Goal: Task Accomplishment & Management: Complete application form

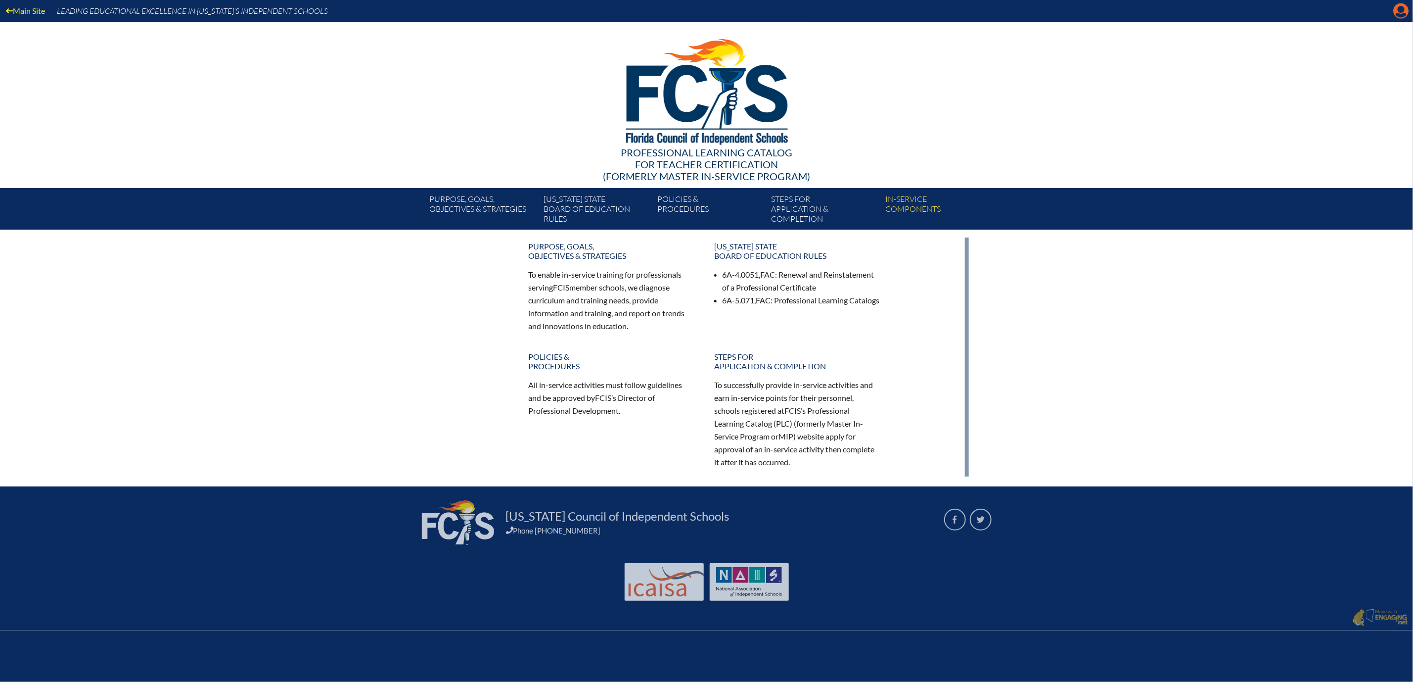
click at [1400, 9] on icon "Manage account" at bounding box center [1401, 11] width 16 height 16
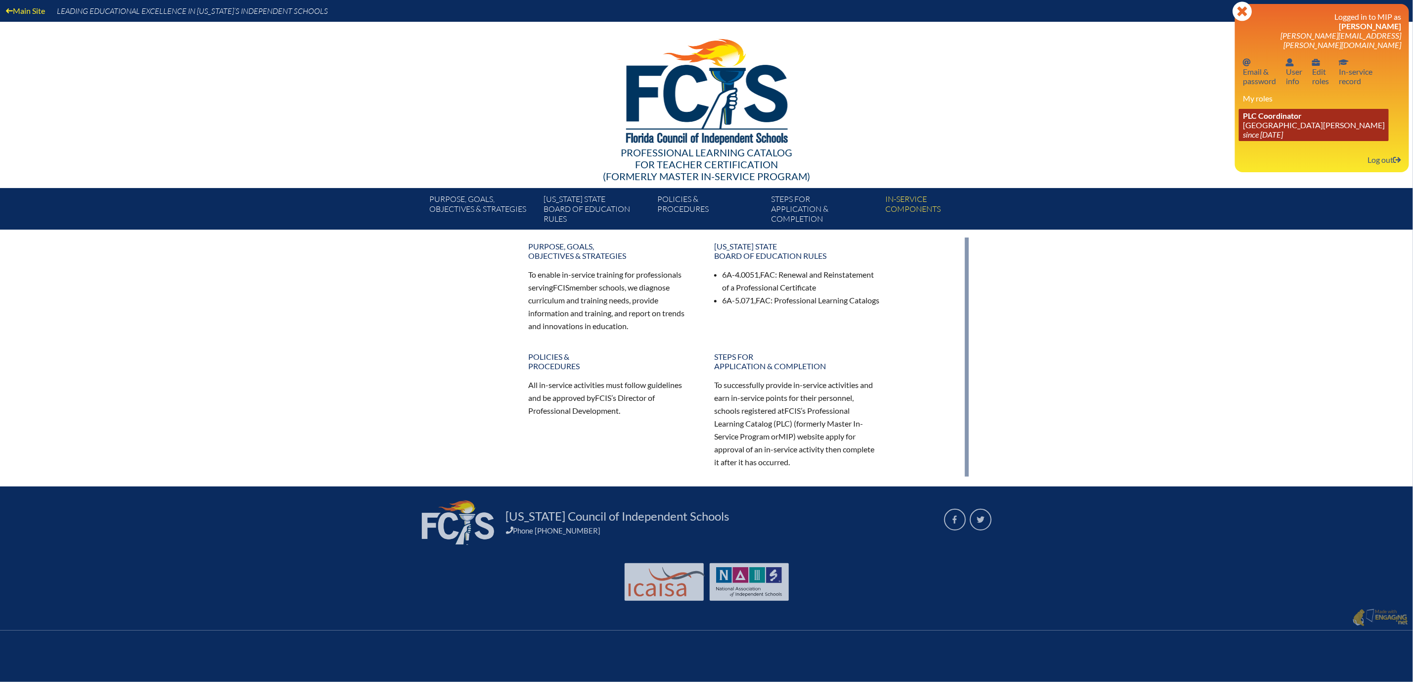
click at [1261, 140] on link "PLC Coordinator Mount Dora Christian Academy since 2024 Jun 30" at bounding box center [1314, 125] width 150 height 32
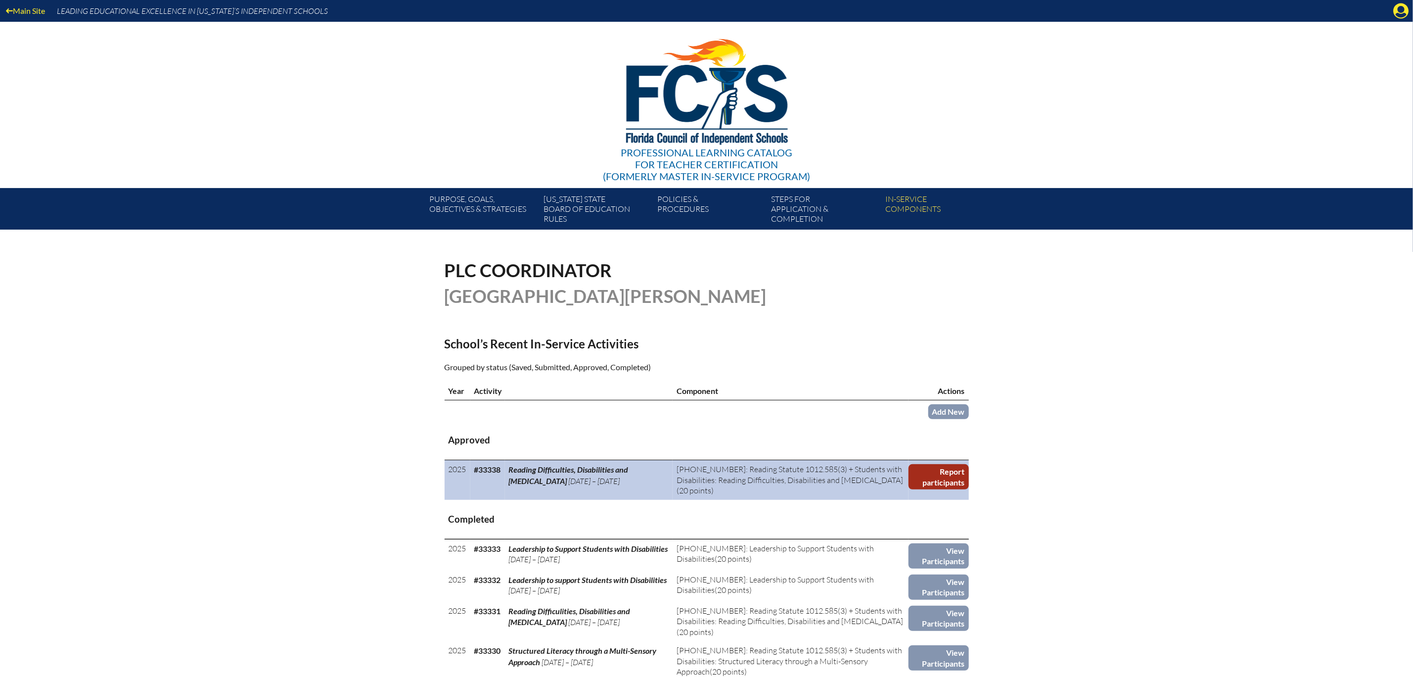
click at [968, 489] on link "Report participants" at bounding box center [939, 476] width 60 height 25
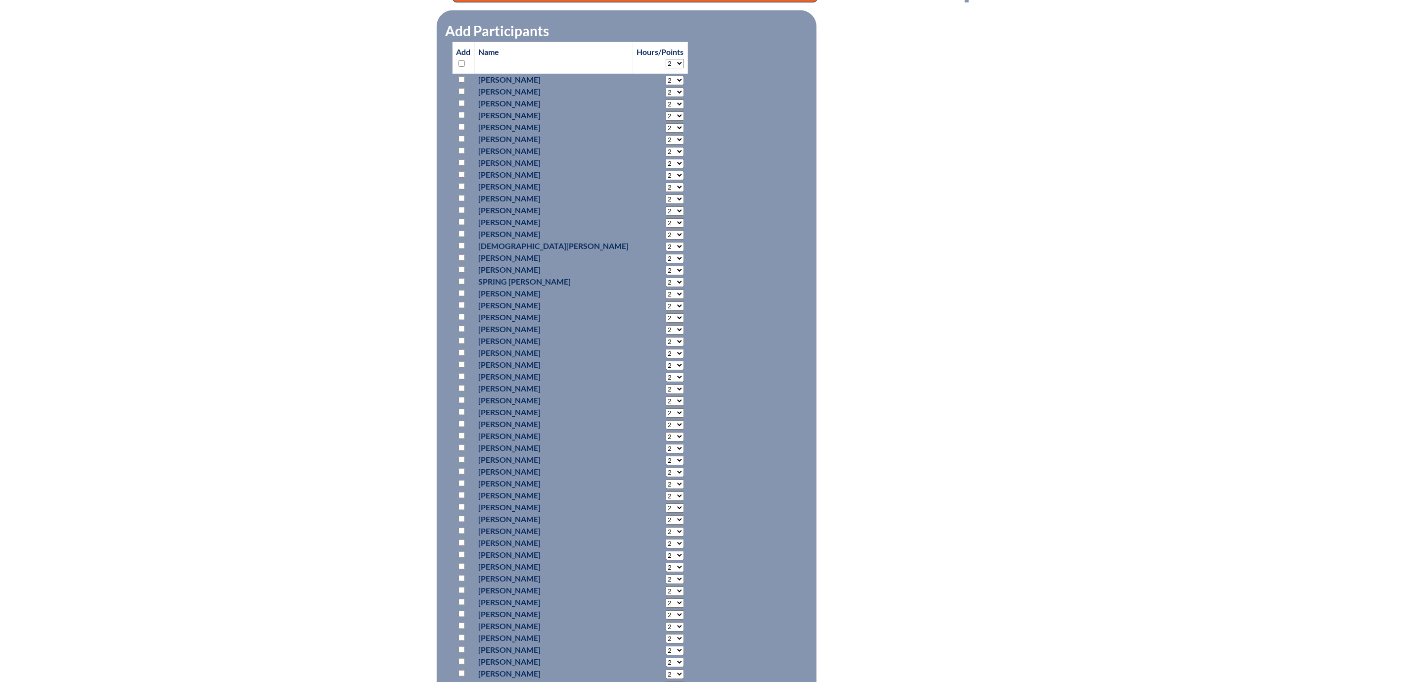
scroll to position [445, 0]
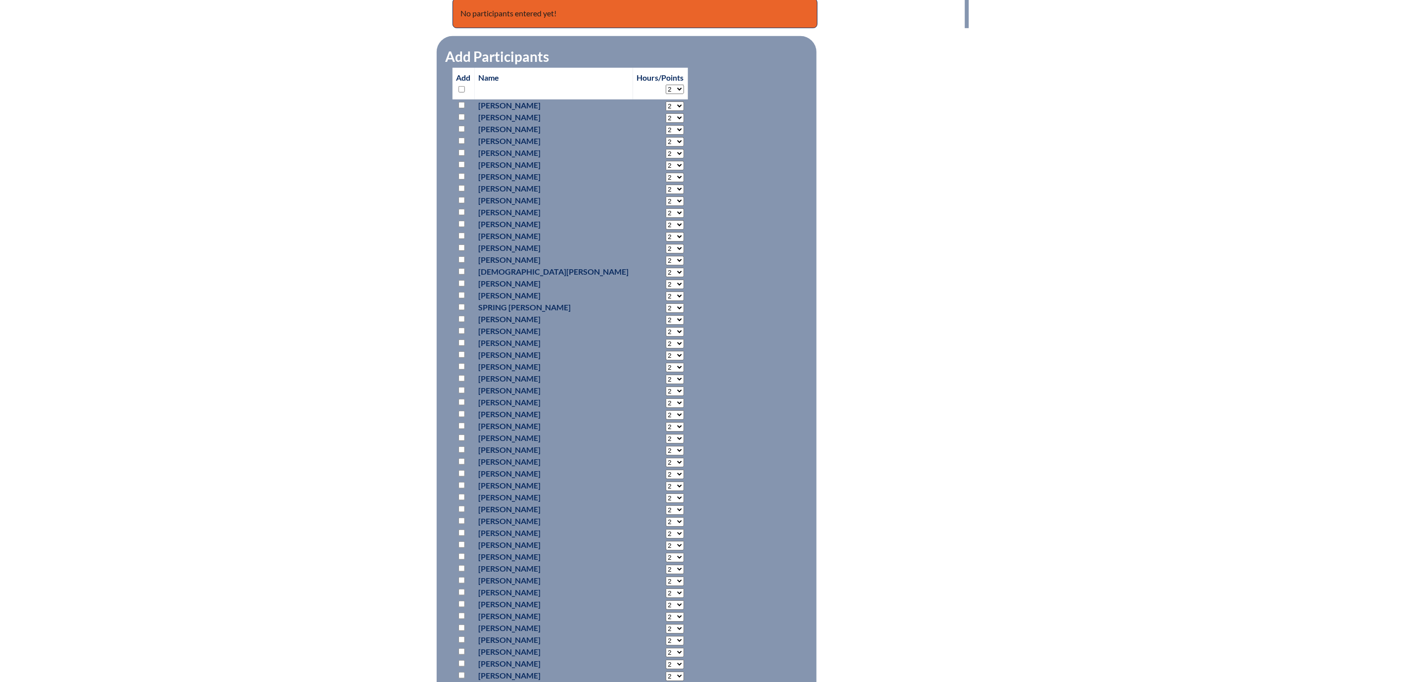
click at [458, 227] on input "checkbox" at bounding box center [461, 224] width 6 height 6
checkbox input "true"
click at [666, 229] on select "2 3 4 5 6 7 8 9 10 11 12 13 14 15 16 17 18 19 20 0" at bounding box center [675, 224] width 18 height 9
select select "20"
click at [666, 229] on select "2 3 4 5 6 7 8 9 10 11 12 13 14 15 16 17 18 19 20 0" at bounding box center [675, 224] width 18 height 9
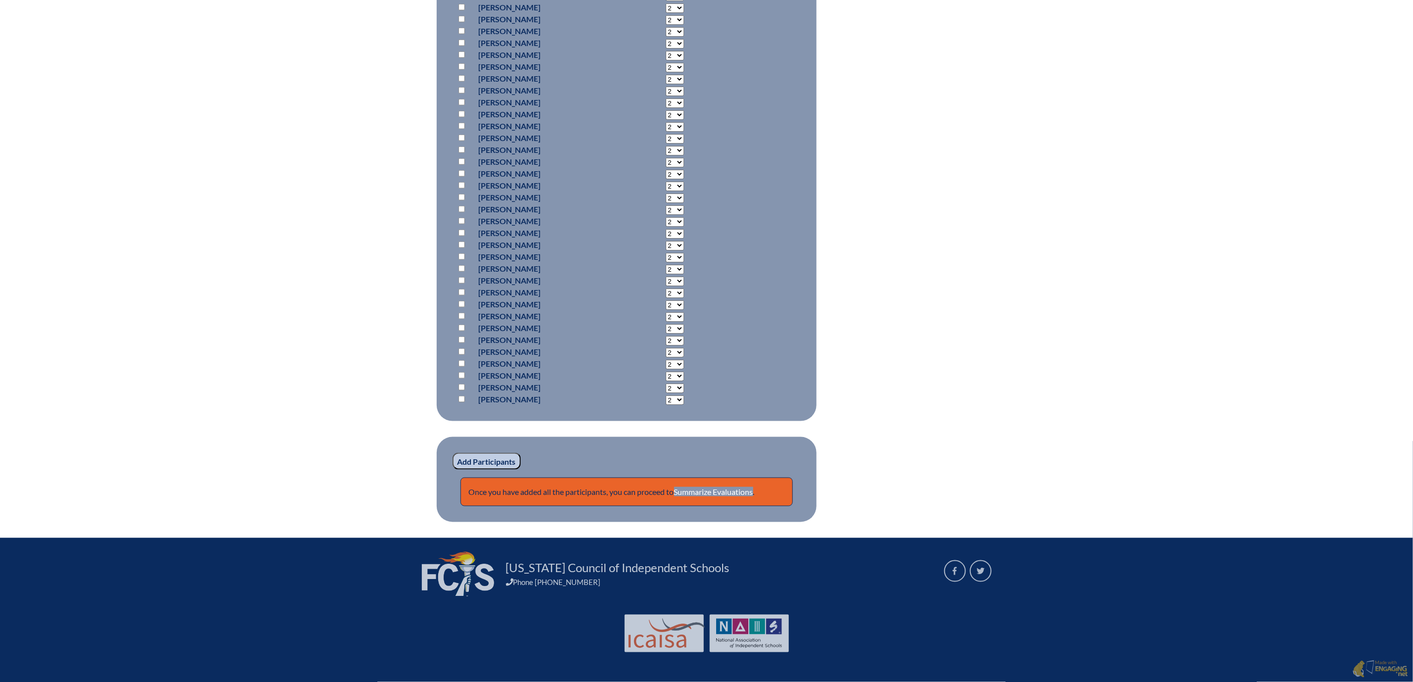
scroll to position [1134, 0]
click at [453, 453] on input "Add Participants" at bounding box center [487, 461] width 68 height 17
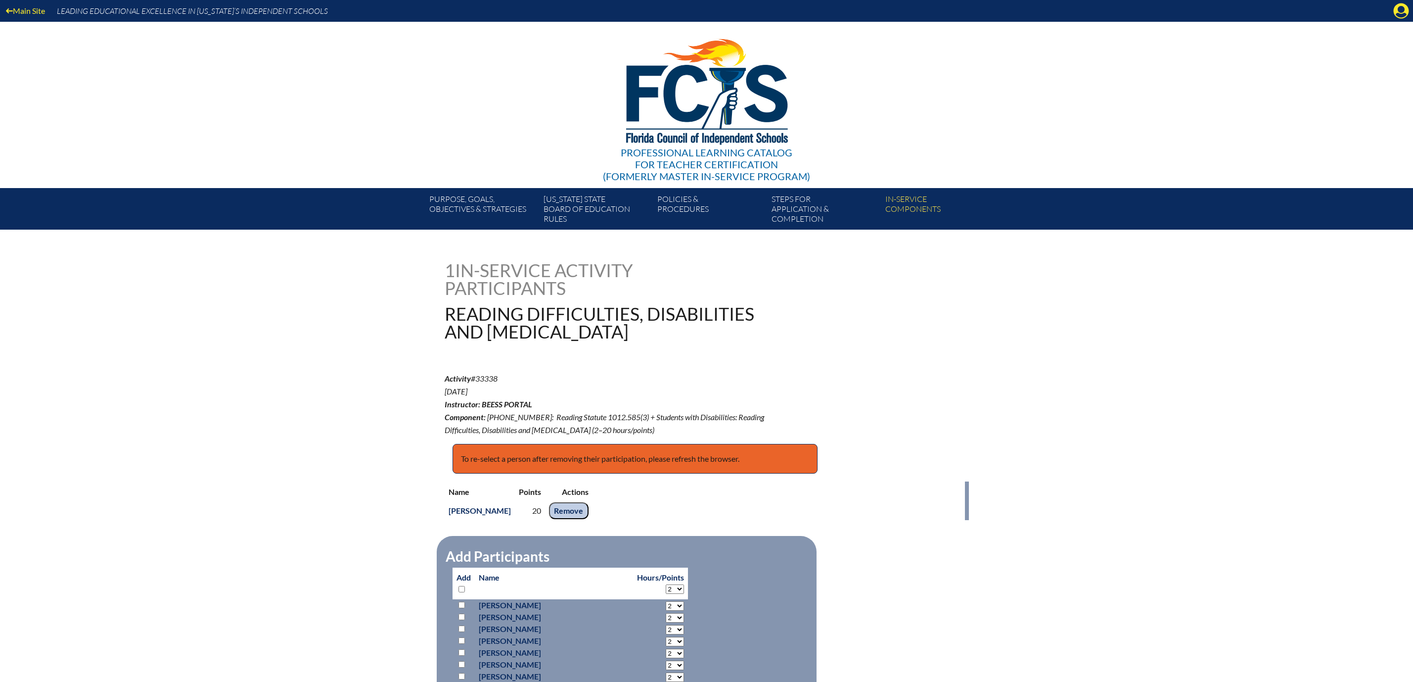
scroll to position [1186, 0]
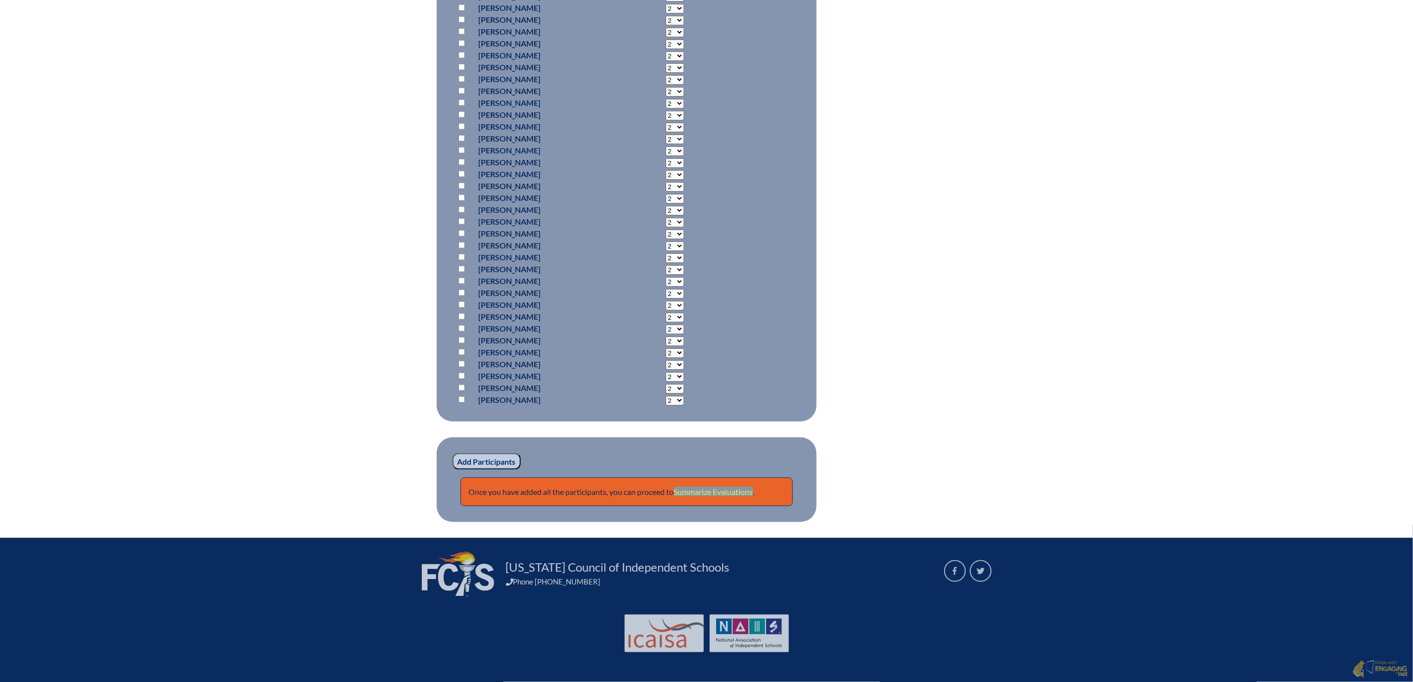
click at [716, 487] on link "Summarize Evaluations" at bounding box center [713, 491] width 79 height 9
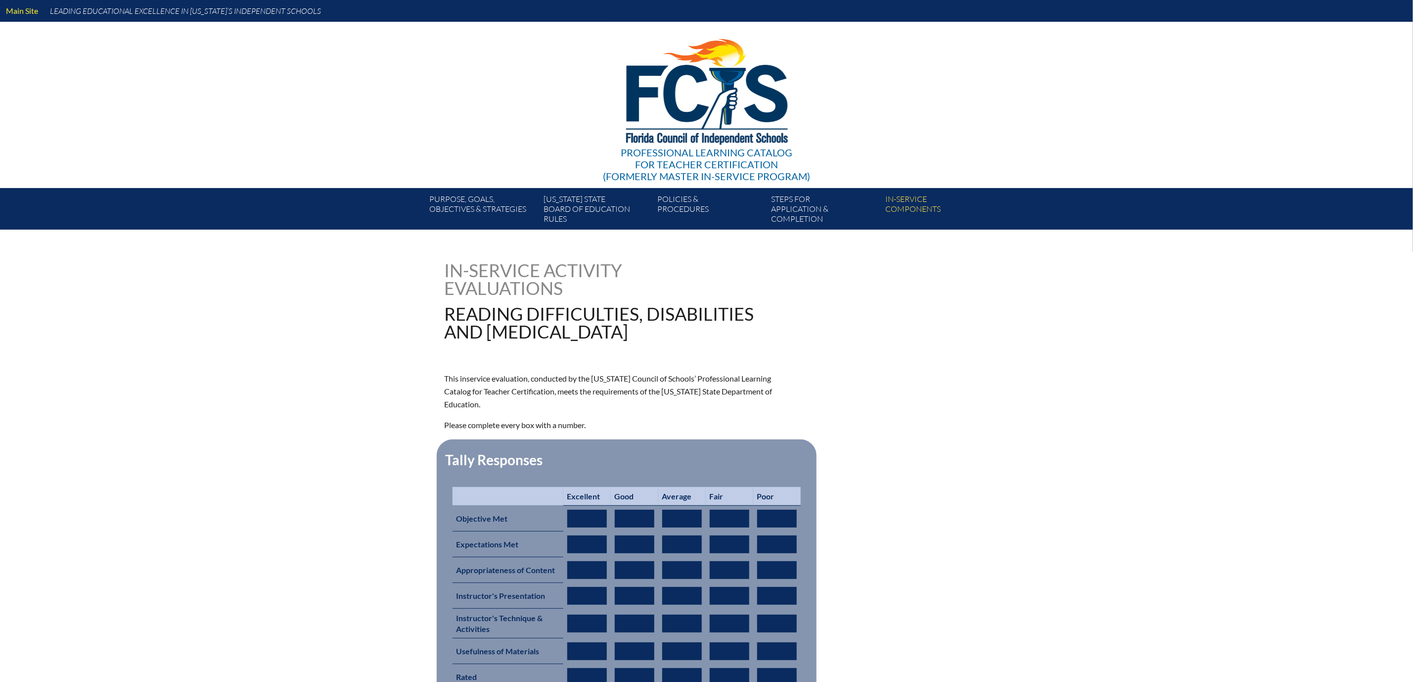
type input "0"
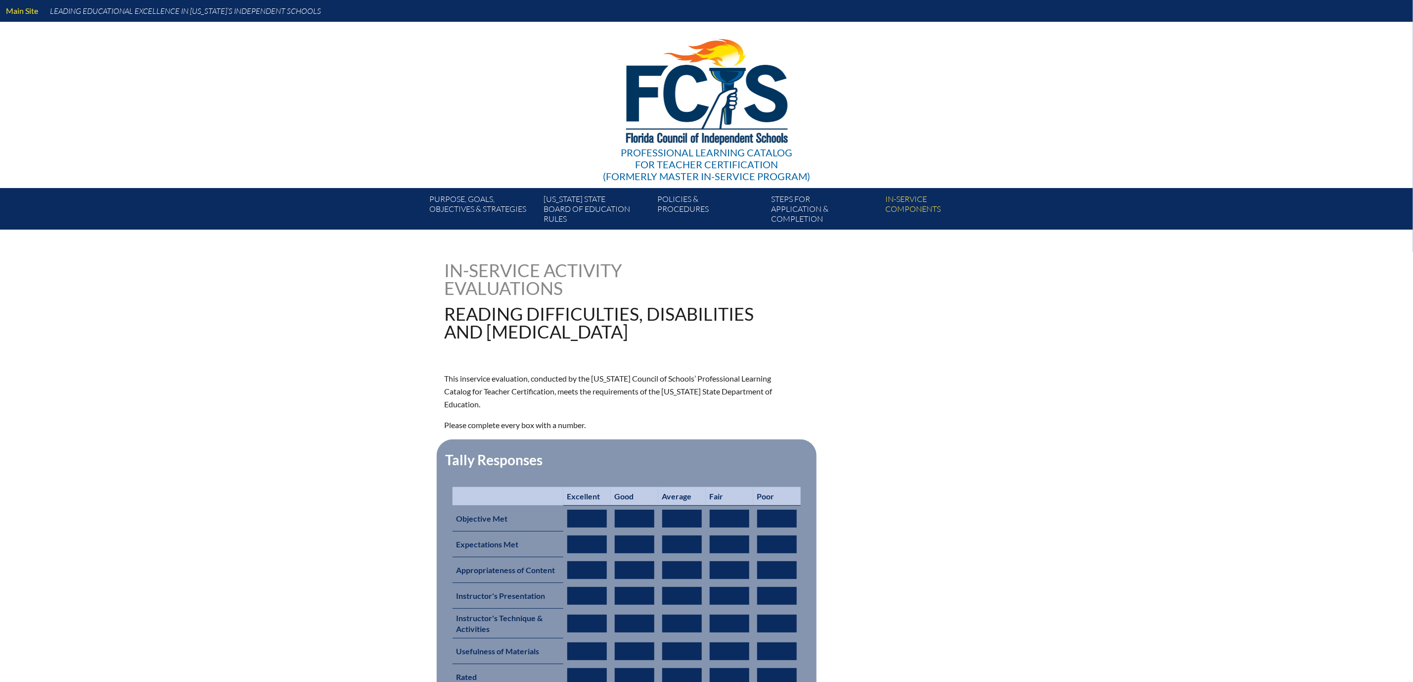
type input "0"
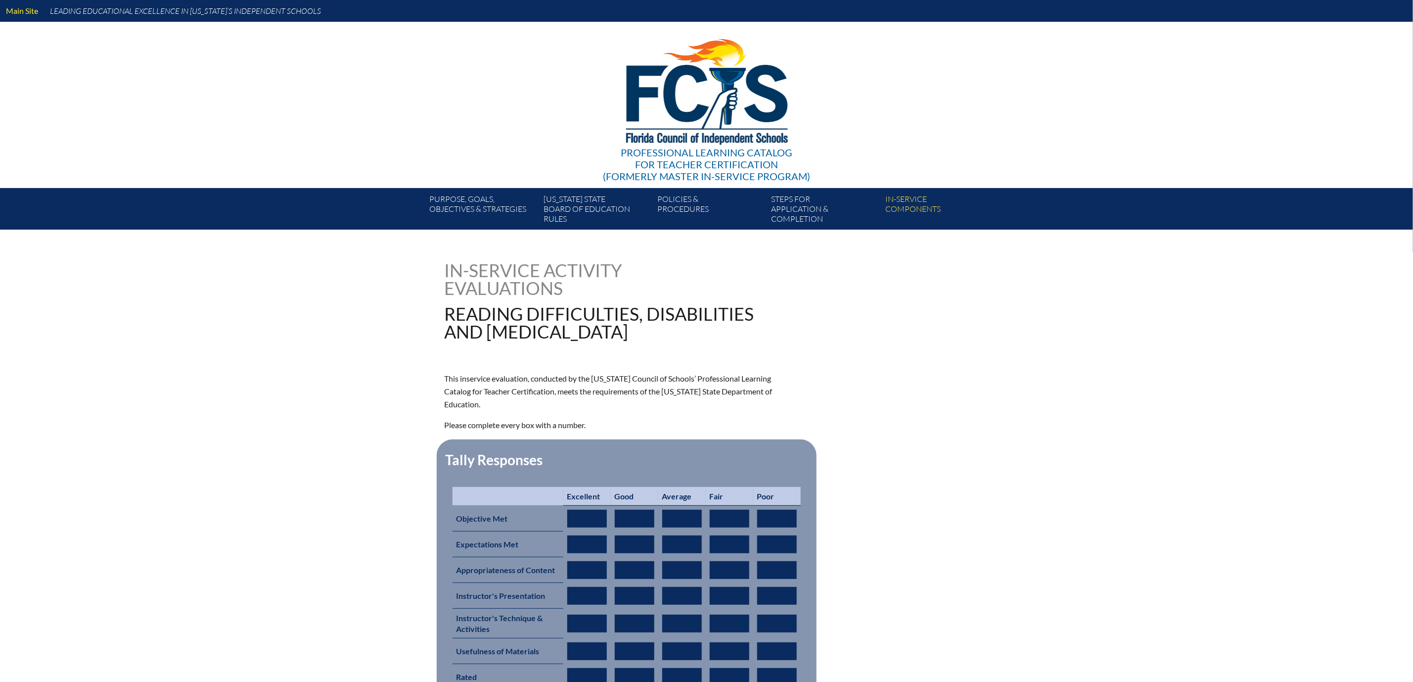
type input "0"
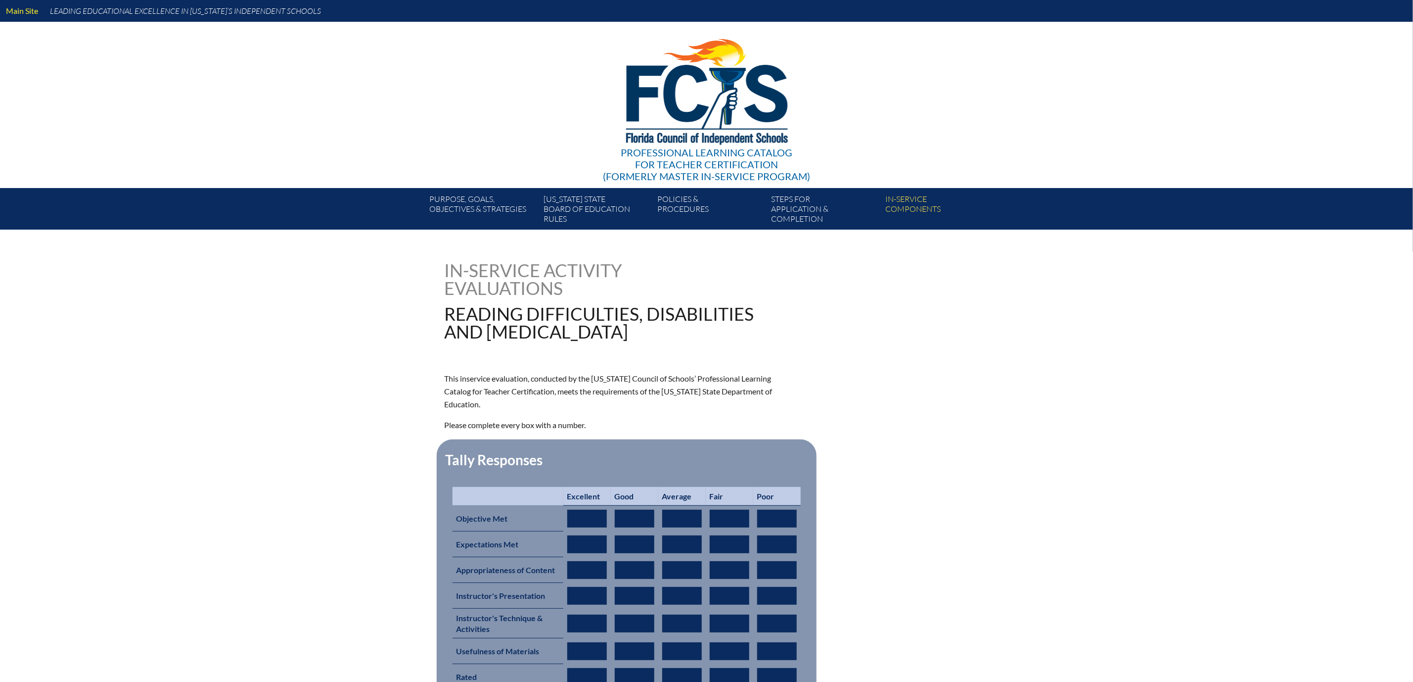
type input "0"
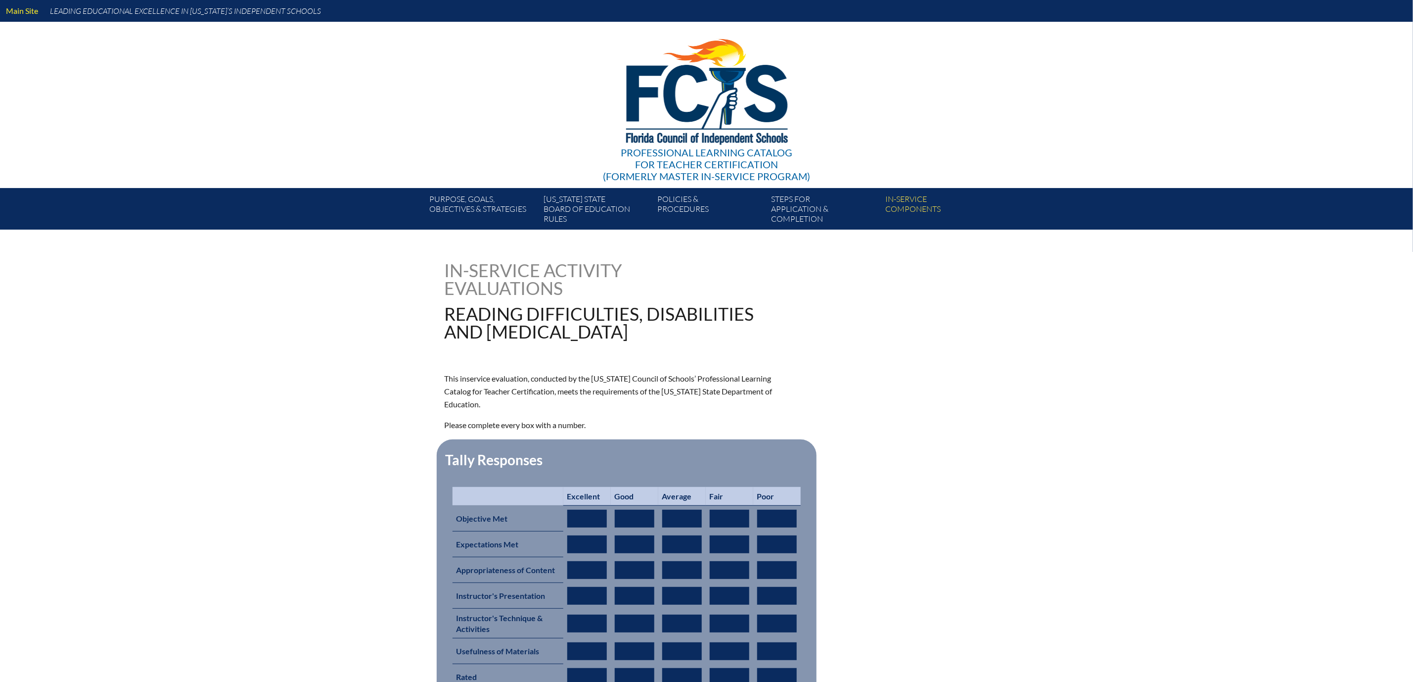
type input "0"
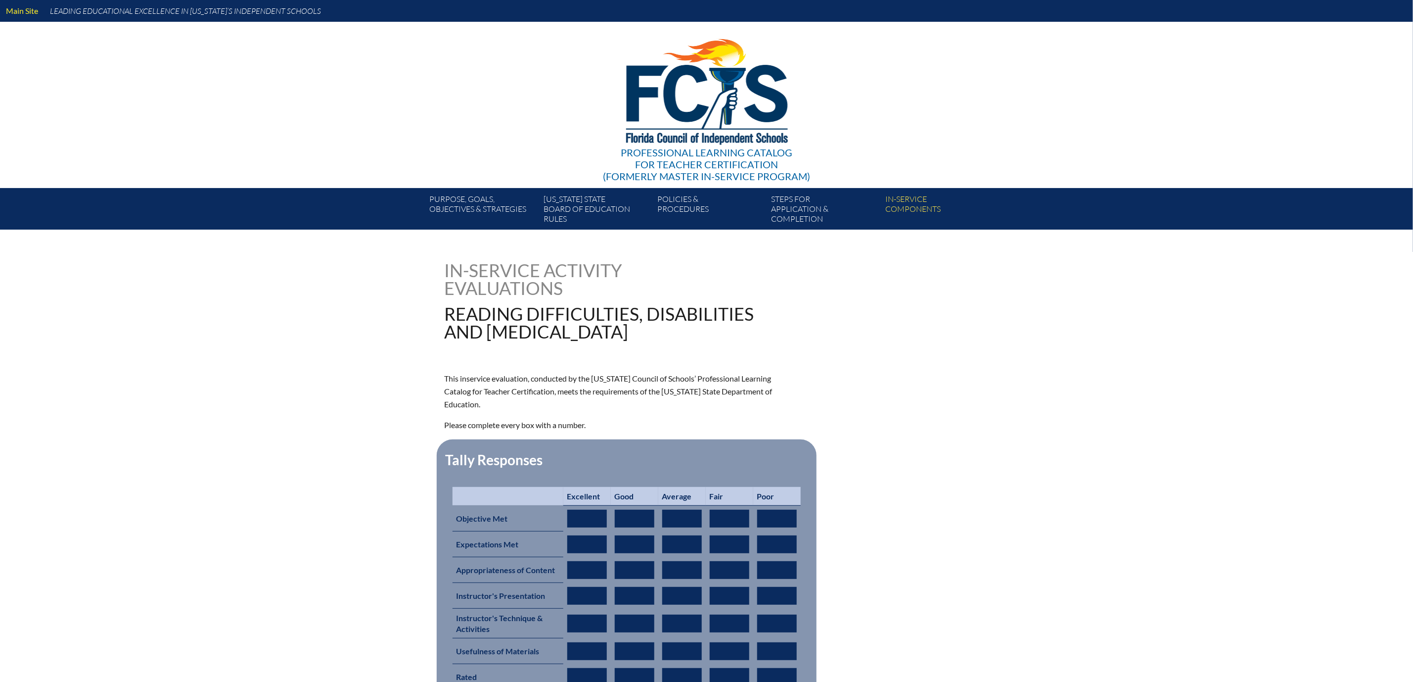
type input "0"
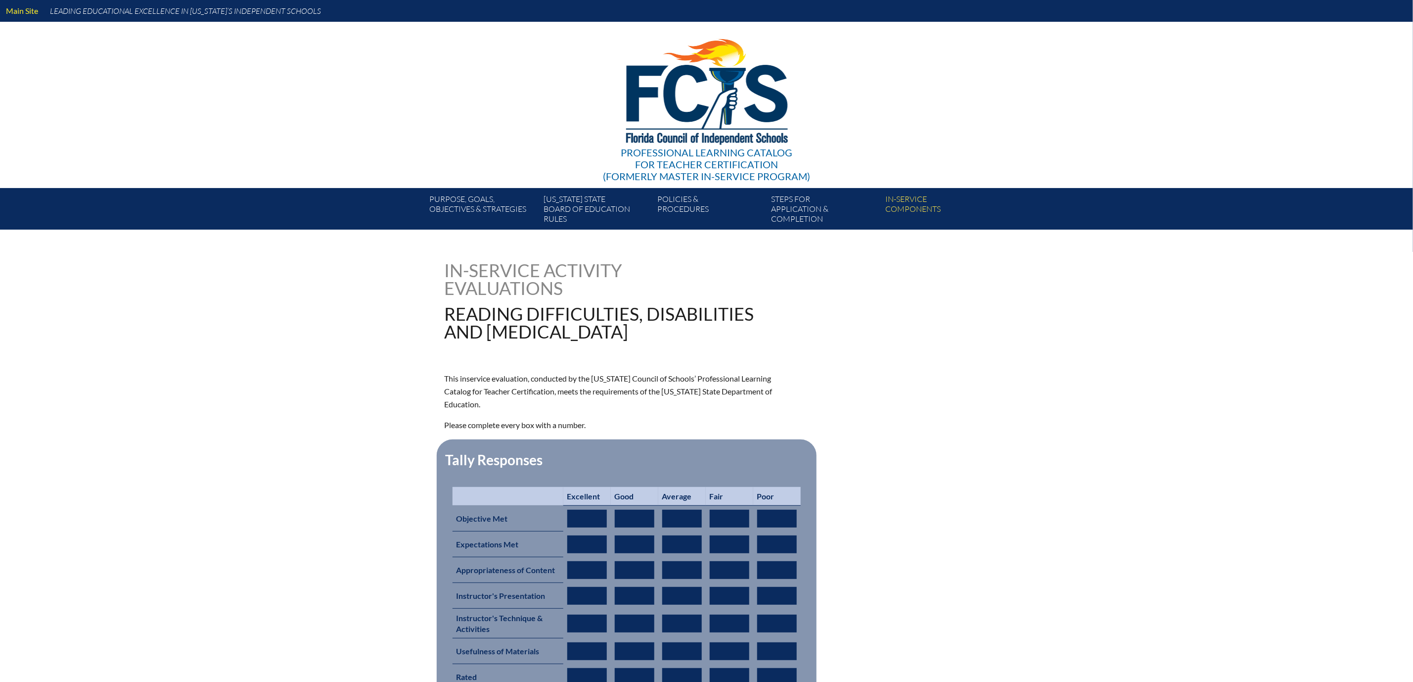
type input "0"
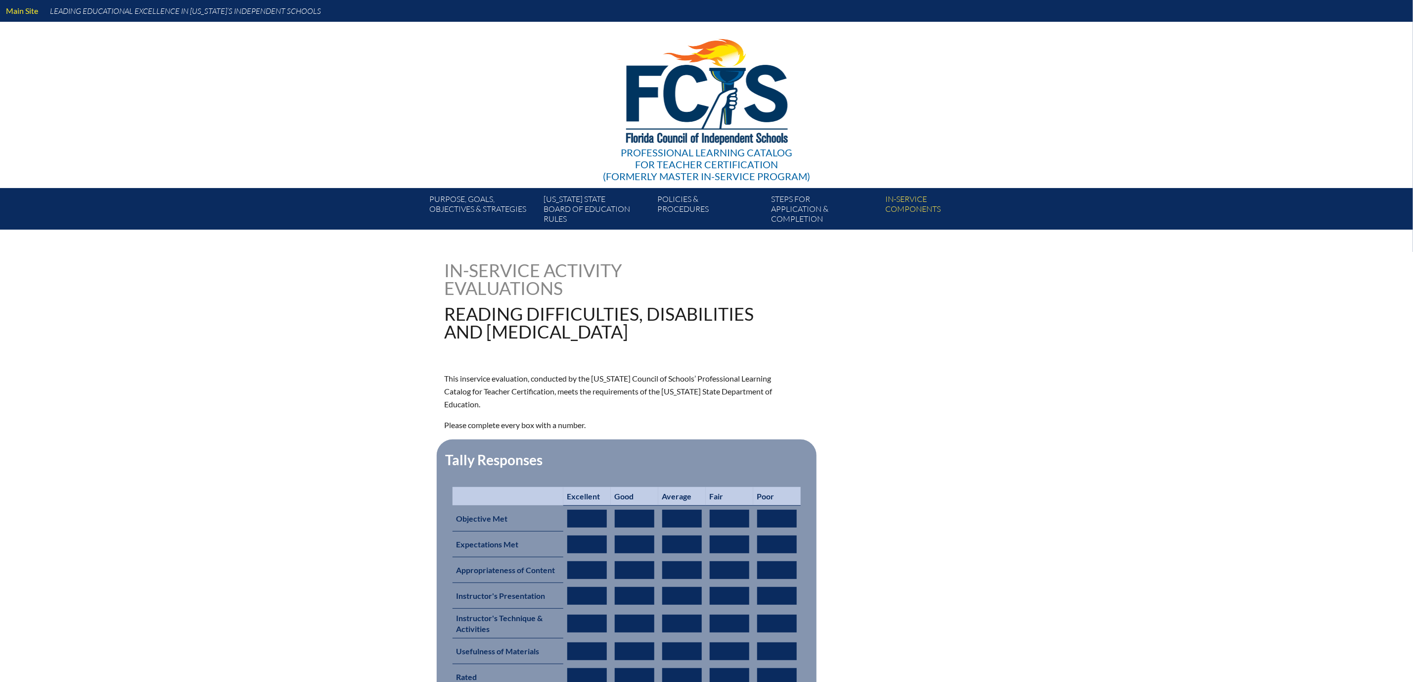
type input "0"
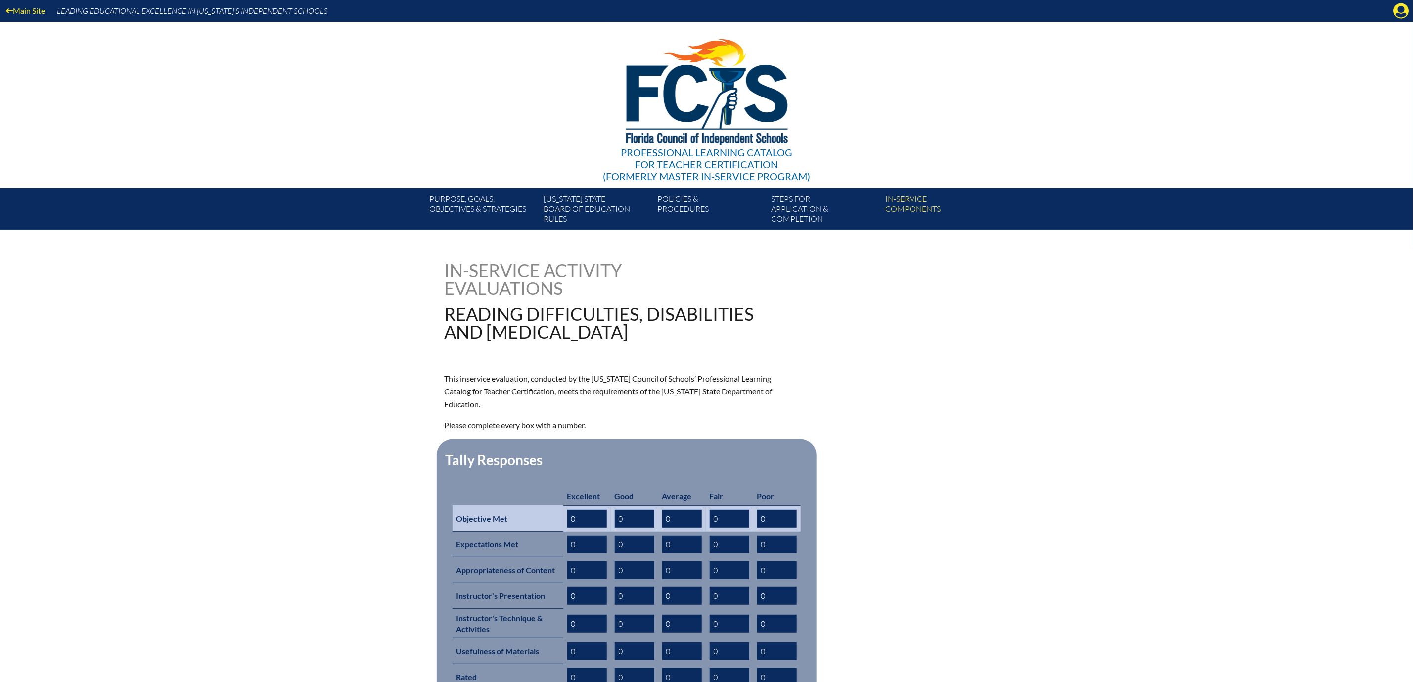
click at [567, 527] on input "0" at bounding box center [587, 518] width 40 height 18
type input "01"
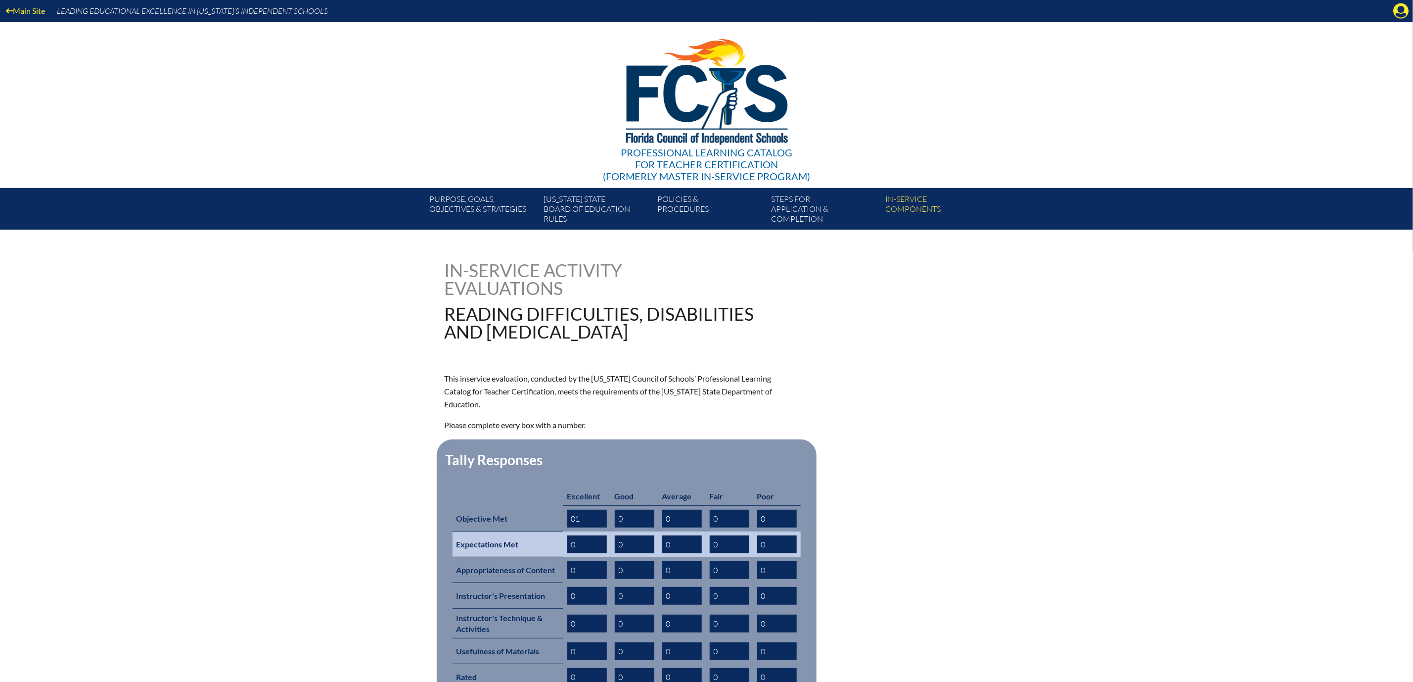
click at [567, 553] on input "0" at bounding box center [587, 544] width 40 height 18
type input "01"
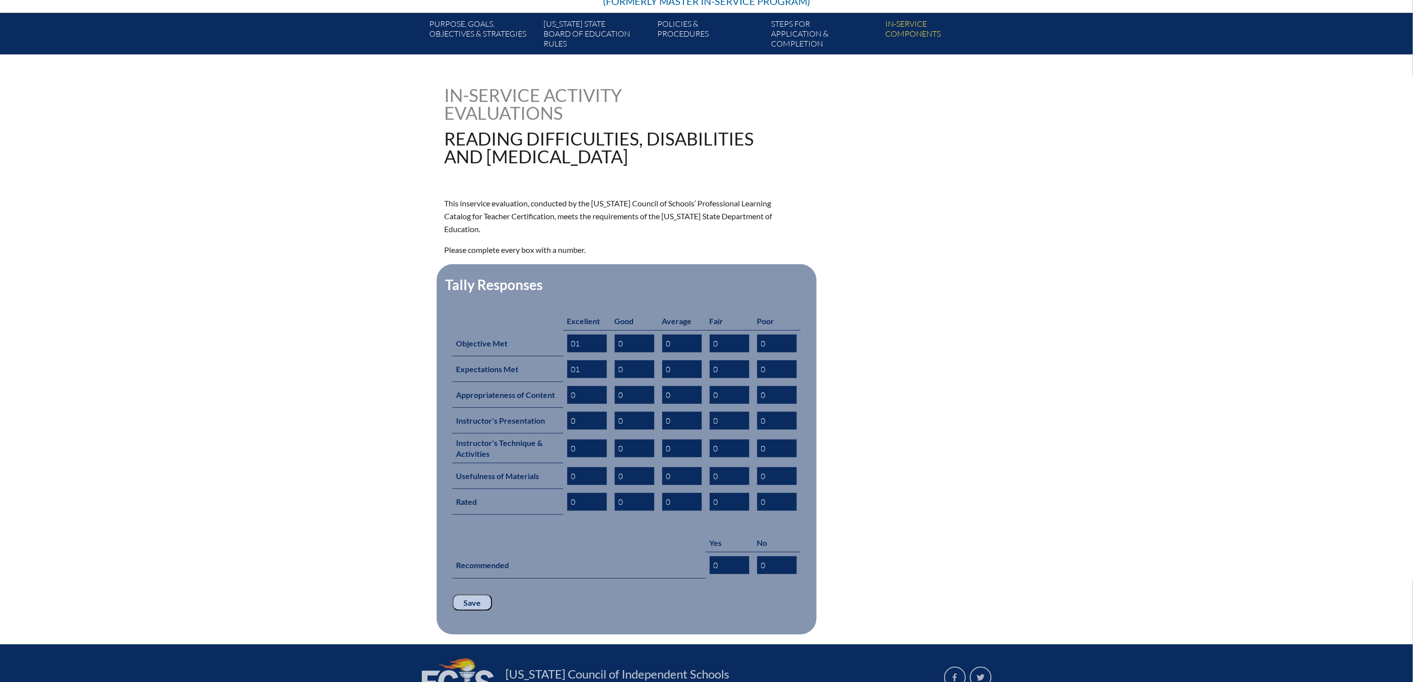
scroll to position [223, 0]
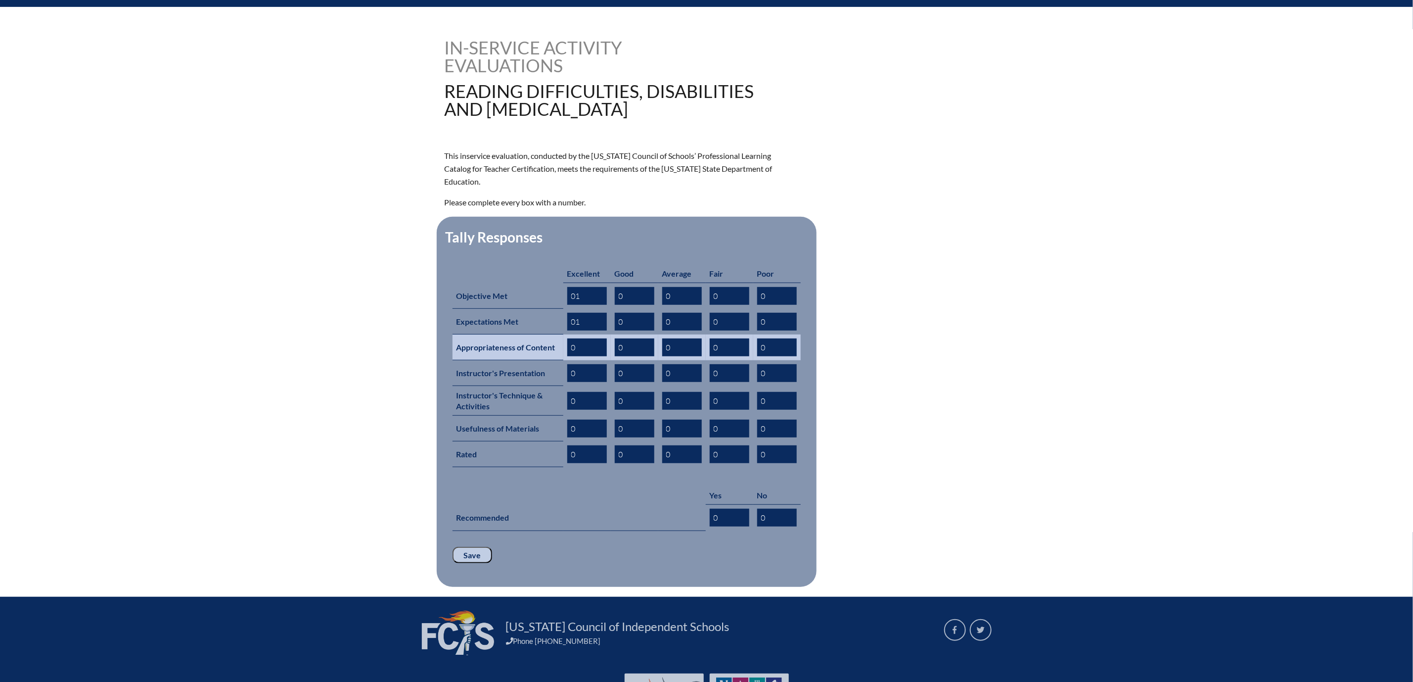
click at [567, 356] on input "0" at bounding box center [587, 347] width 40 height 18
type input "01"
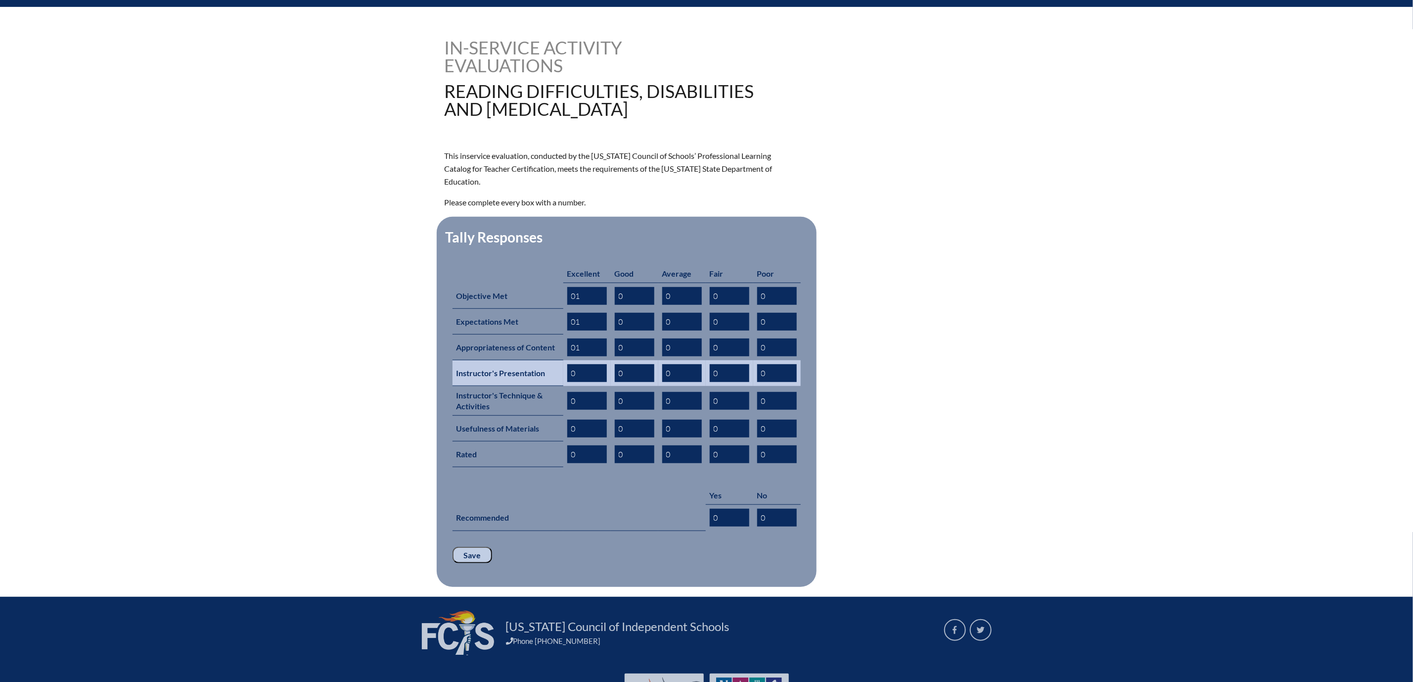
click at [567, 382] on input "0" at bounding box center [587, 373] width 40 height 18
type input "01"
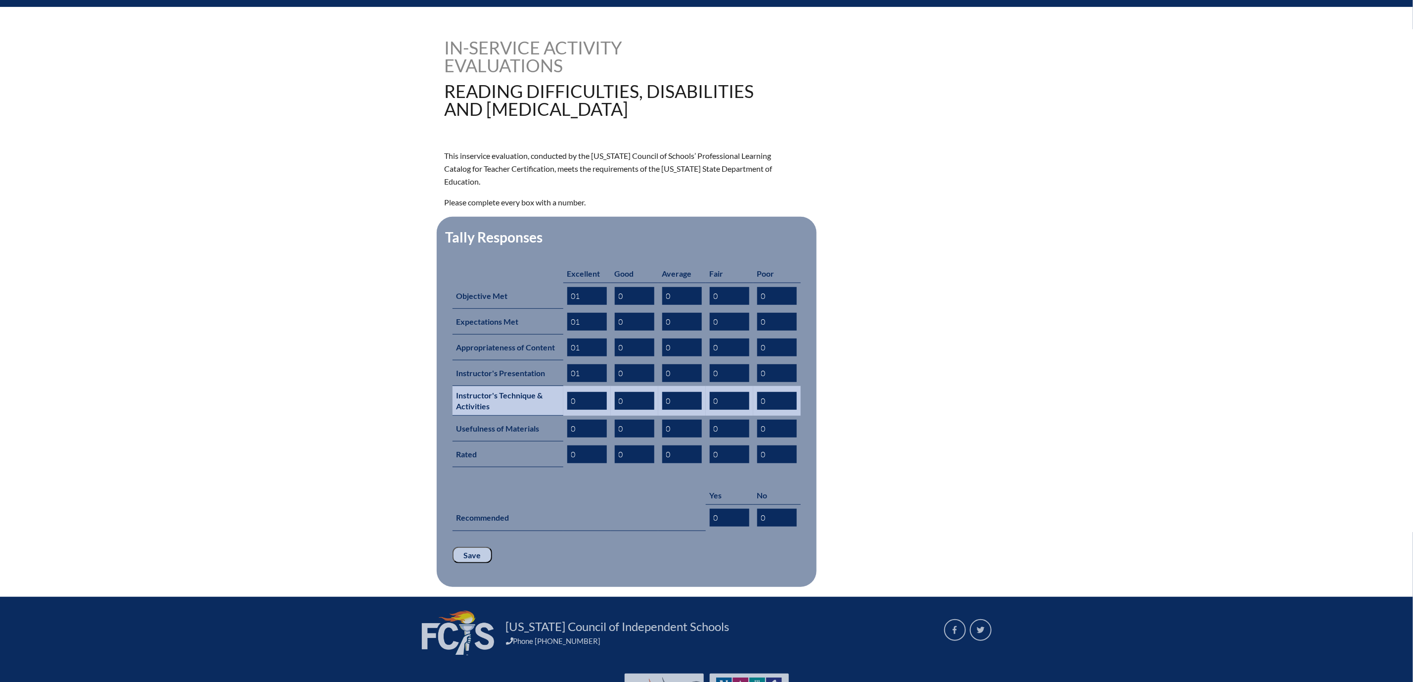
click at [567, 410] on input "0" at bounding box center [587, 401] width 40 height 18
type input "01"
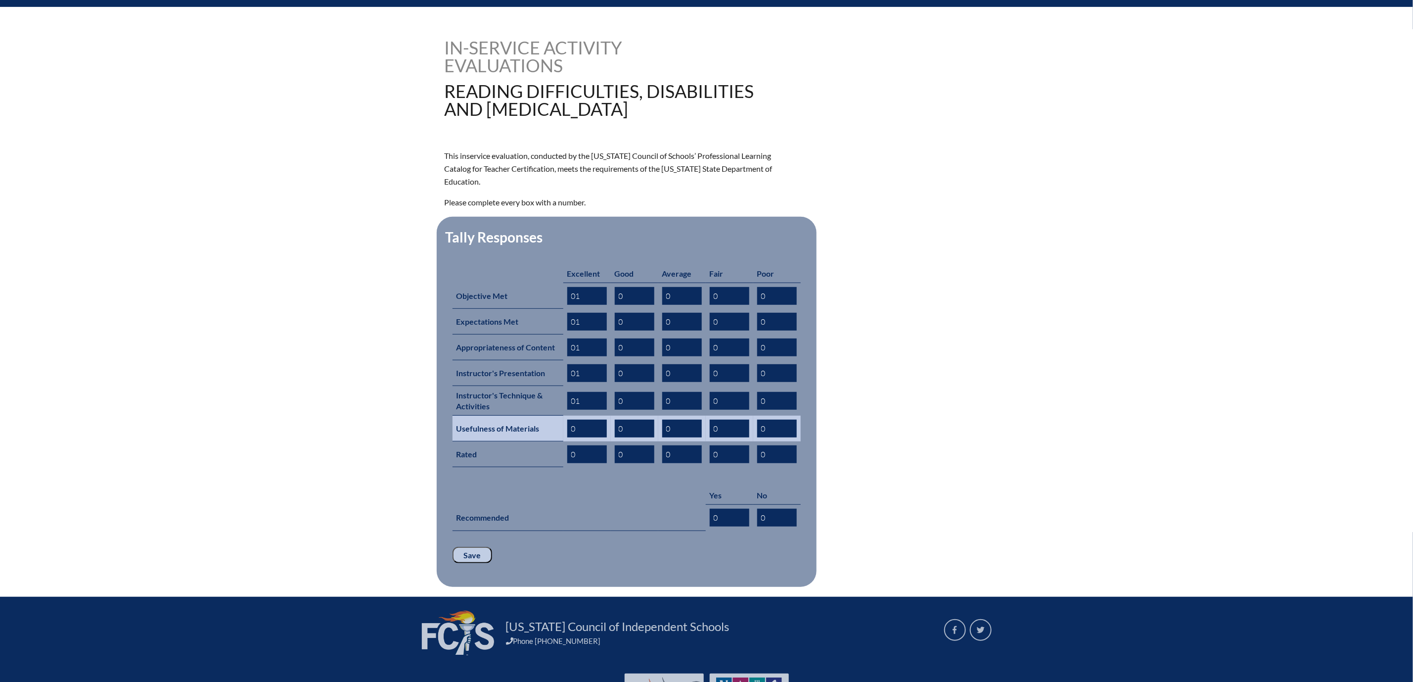
click at [567, 437] on input "0" at bounding box center [587, 428] width 40 height 18
type input "01"
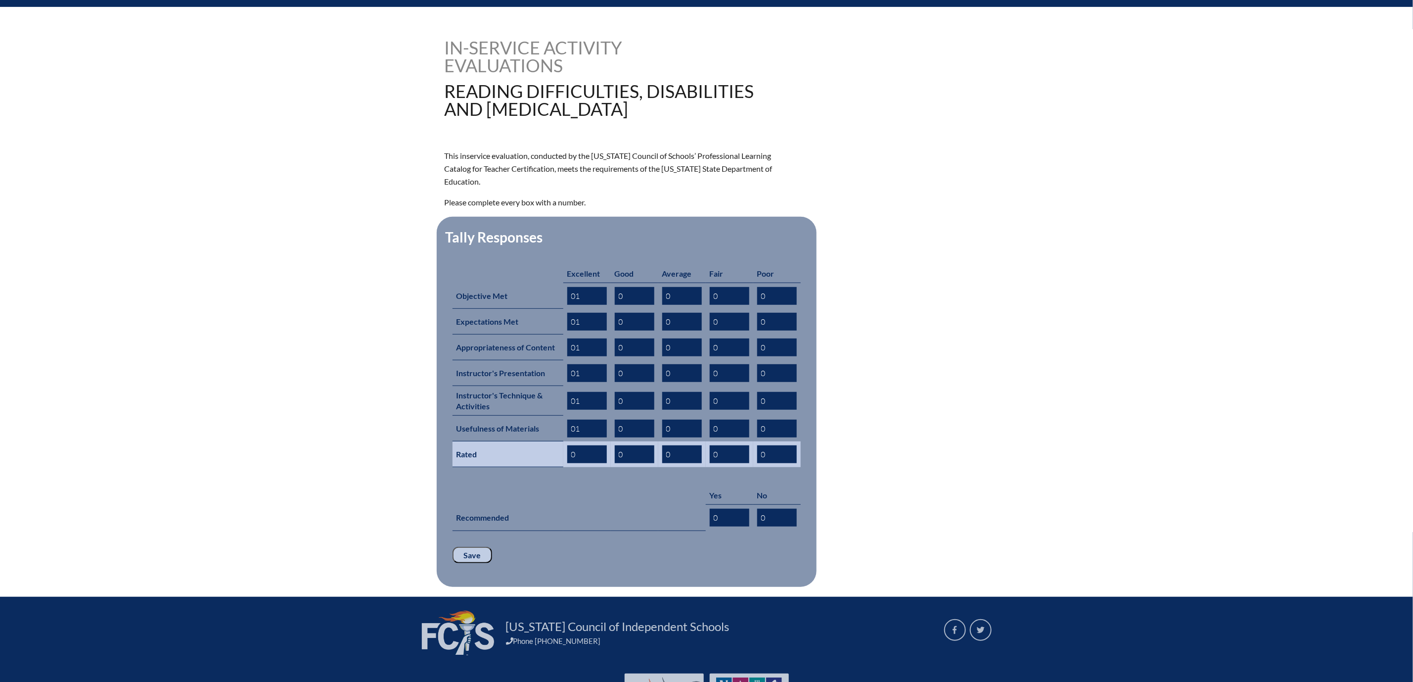
click at [567, 463] on input "0" at bounding box center [587, 454] width 40 height 18
type input "01"
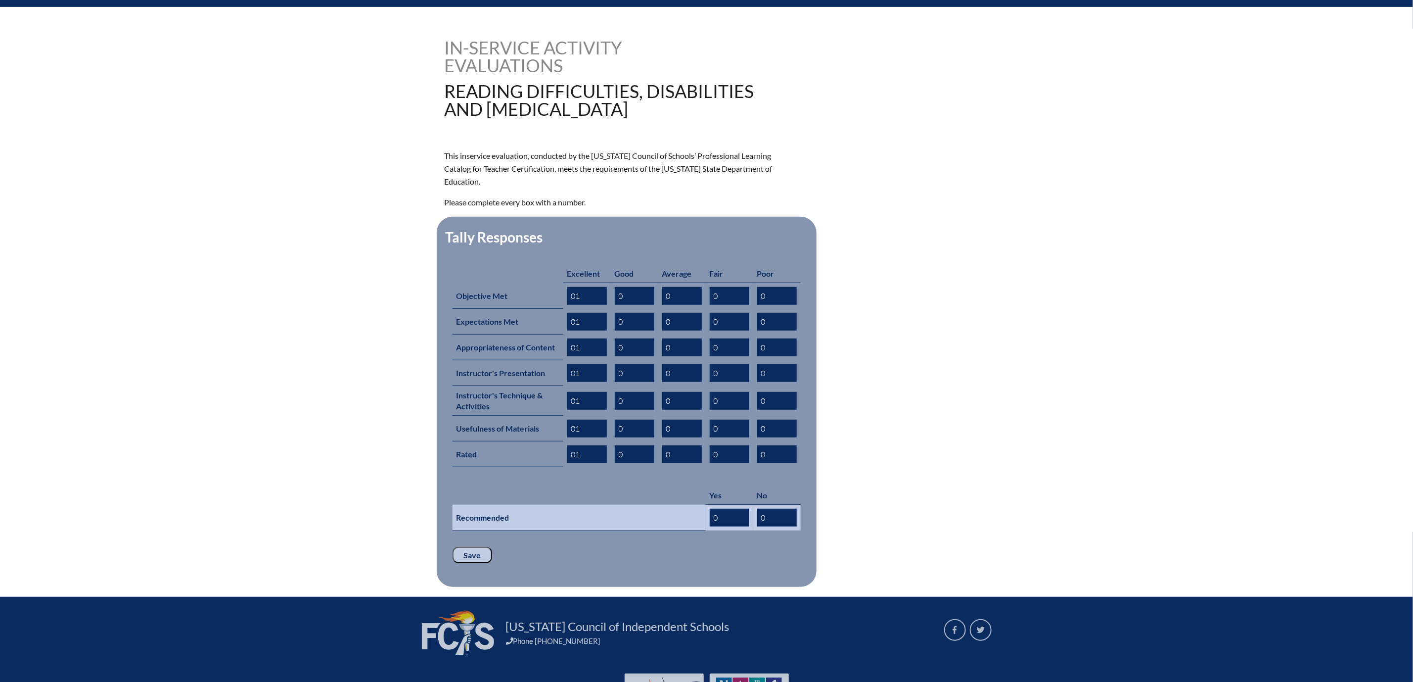
click at [739, 526] on input "0" at bounding box center [730, 517] width 40 height 18
type input "01"
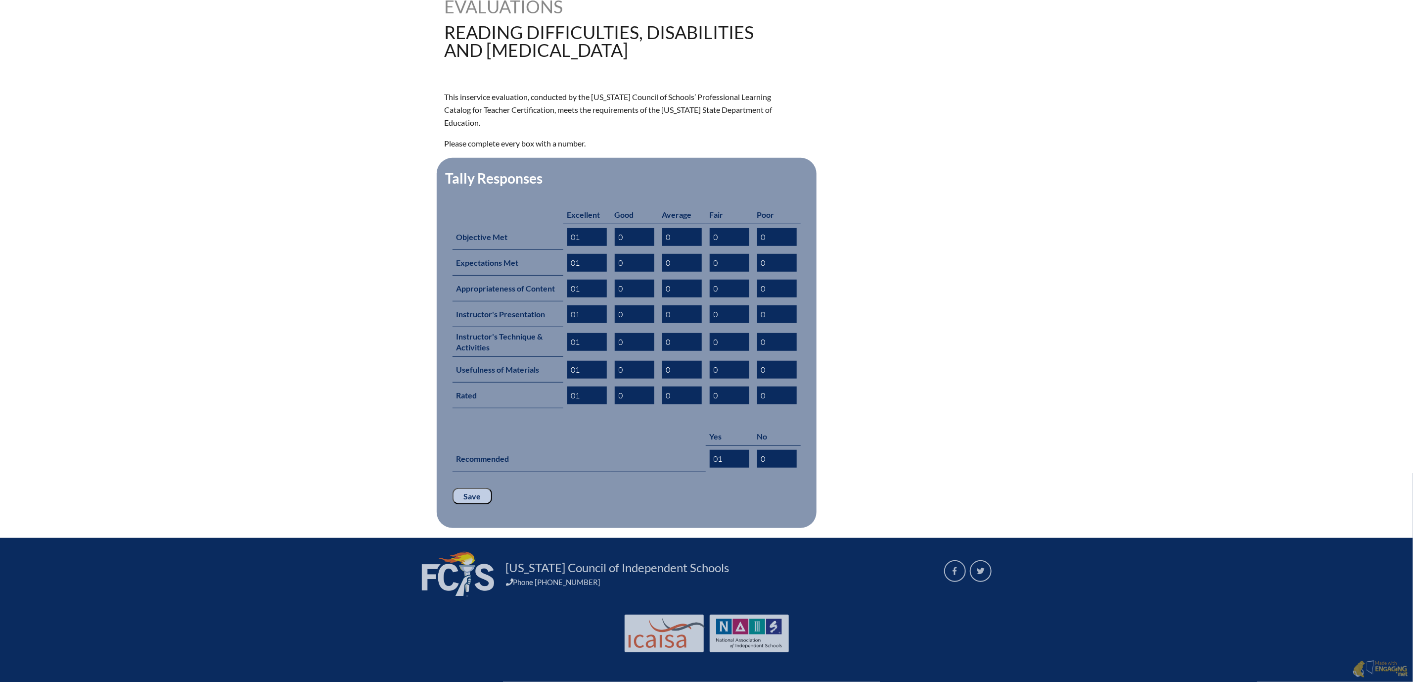
scroll to position [445, 0]
click at [453, 488] on input "Save" at bounding box center [473, 496] width 40 height 17
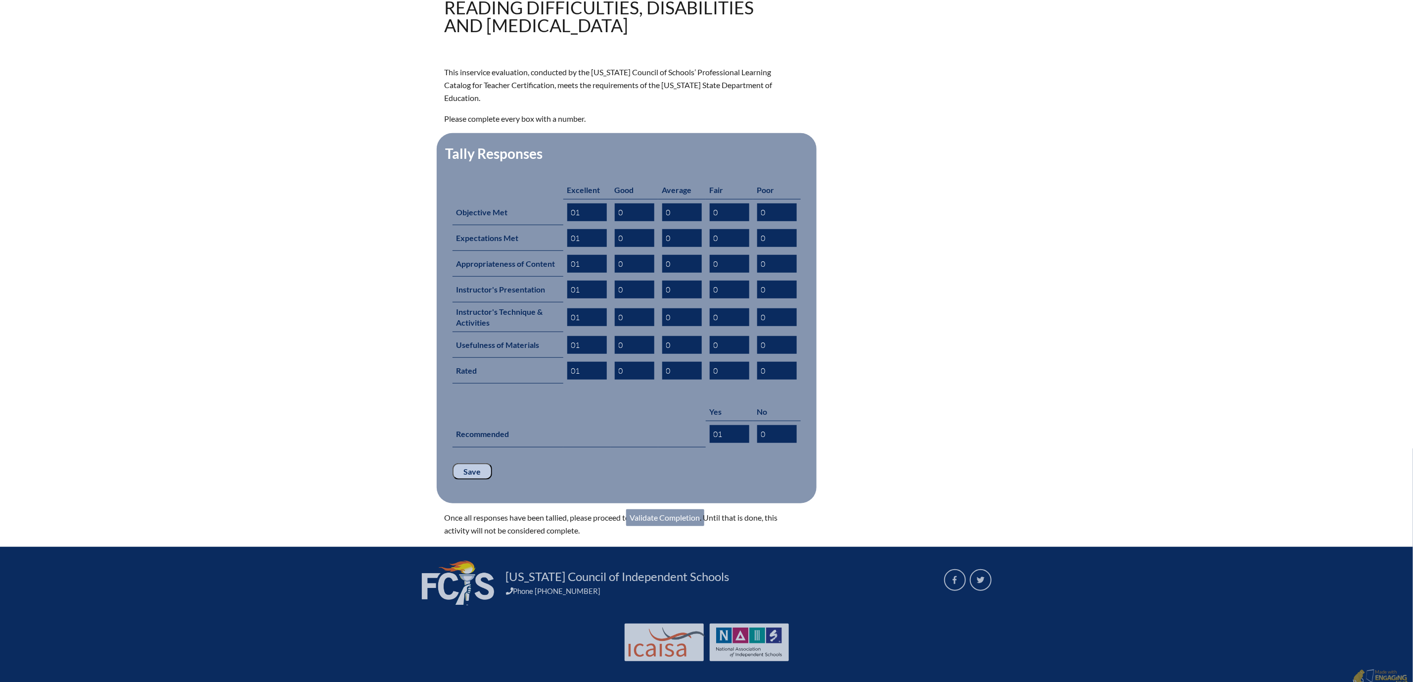
scroll to position [489, 0]
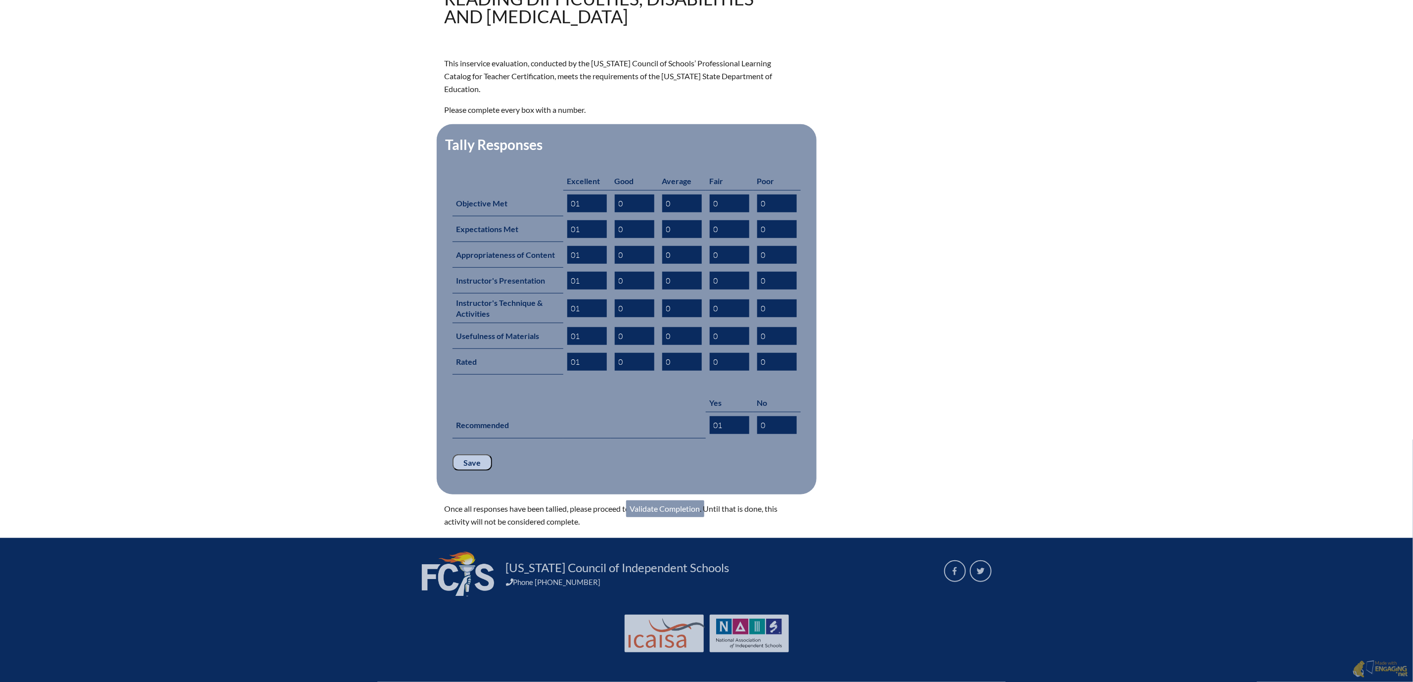
click at [656, 500] on link "Validate Completion" at bounding box center [665, 508] width 78 height 17
